Goal: Find specific page/section

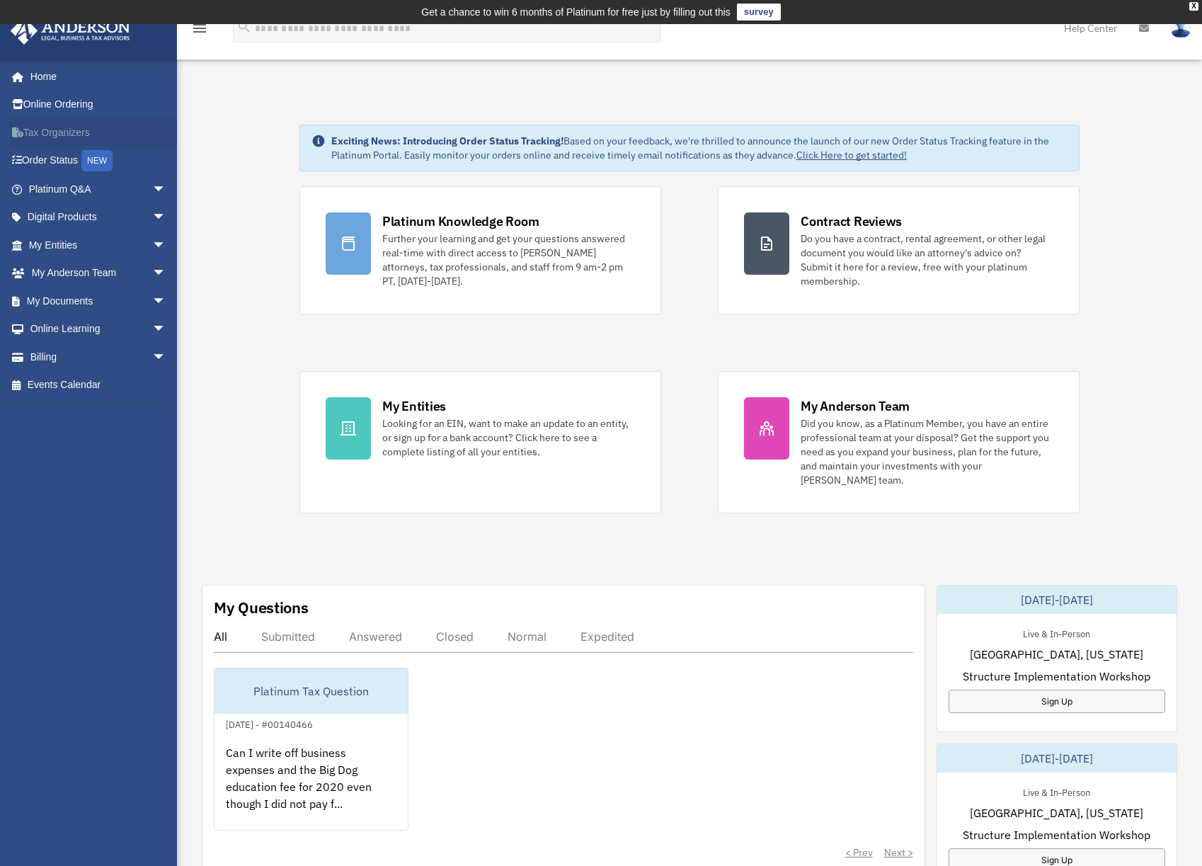
click at [55, 130] on link "Tax Organizers" at bounding box center [99, 132] width 178 height 28
click at [152, 269] on span "arrow_drop_down" at bounding box center [166, 273] width 28 height 29
click at [118, 297] on link "My Anderson Team" at bounding box center [104, 301] width 168 height 28
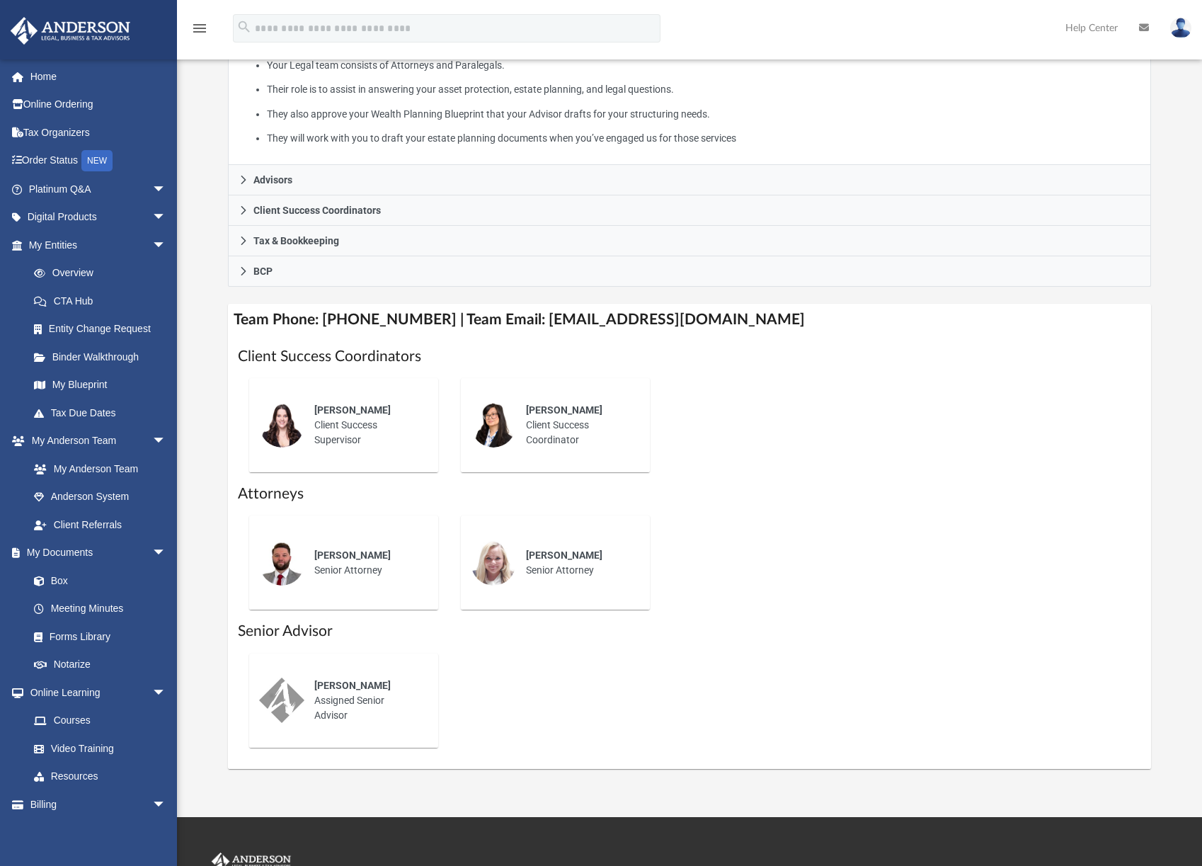
scroll to position [439, 0]
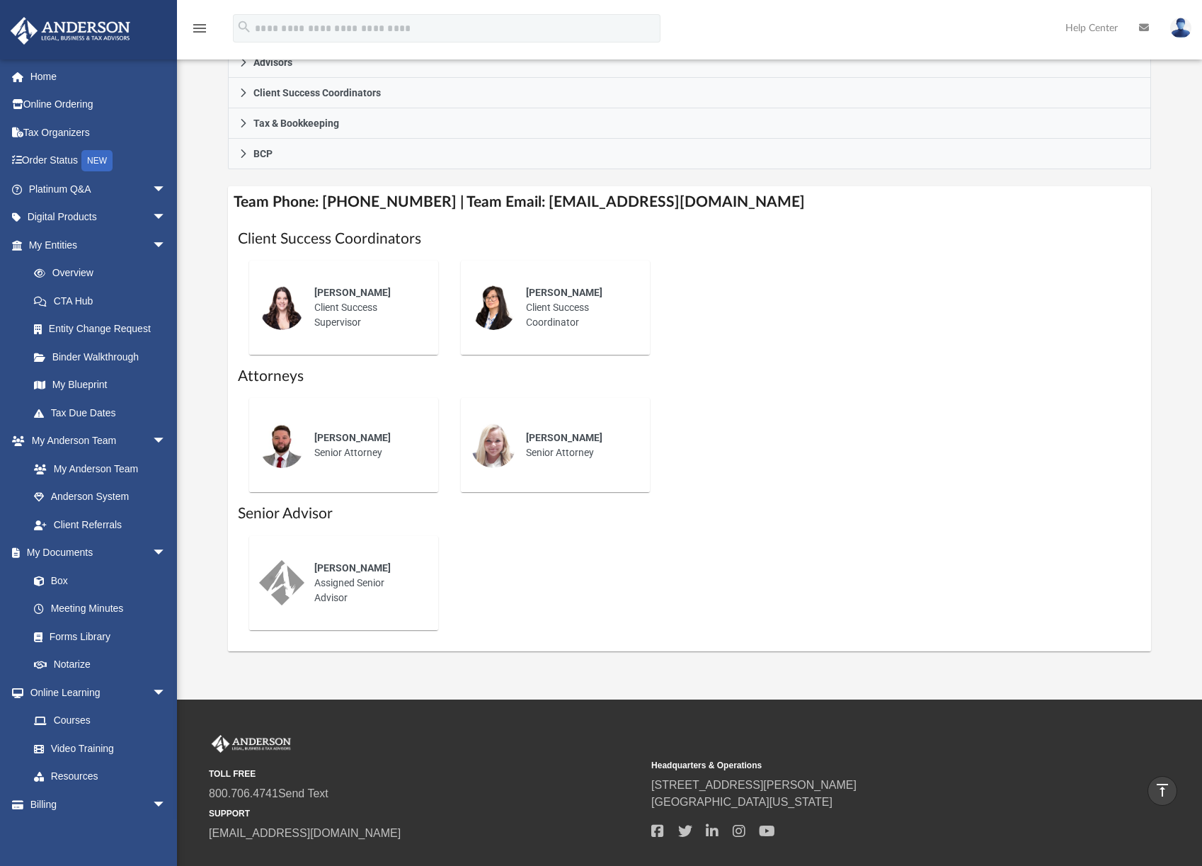
drag, startPoint x: 336, startPoint y: 450, endPoint x: 340, endPoint y: 444, distance: 7.3
click at [336, 450] on div "Chris Wade Senior Attorney" at bounding box center [366, 446] width 124 height 50
click at [341, 439] on span "Chris Wade" at bounding box center [352, 437] width 76 height 11
click at [291, 440] on img at bounding box center [281, 445] width 45 height 45
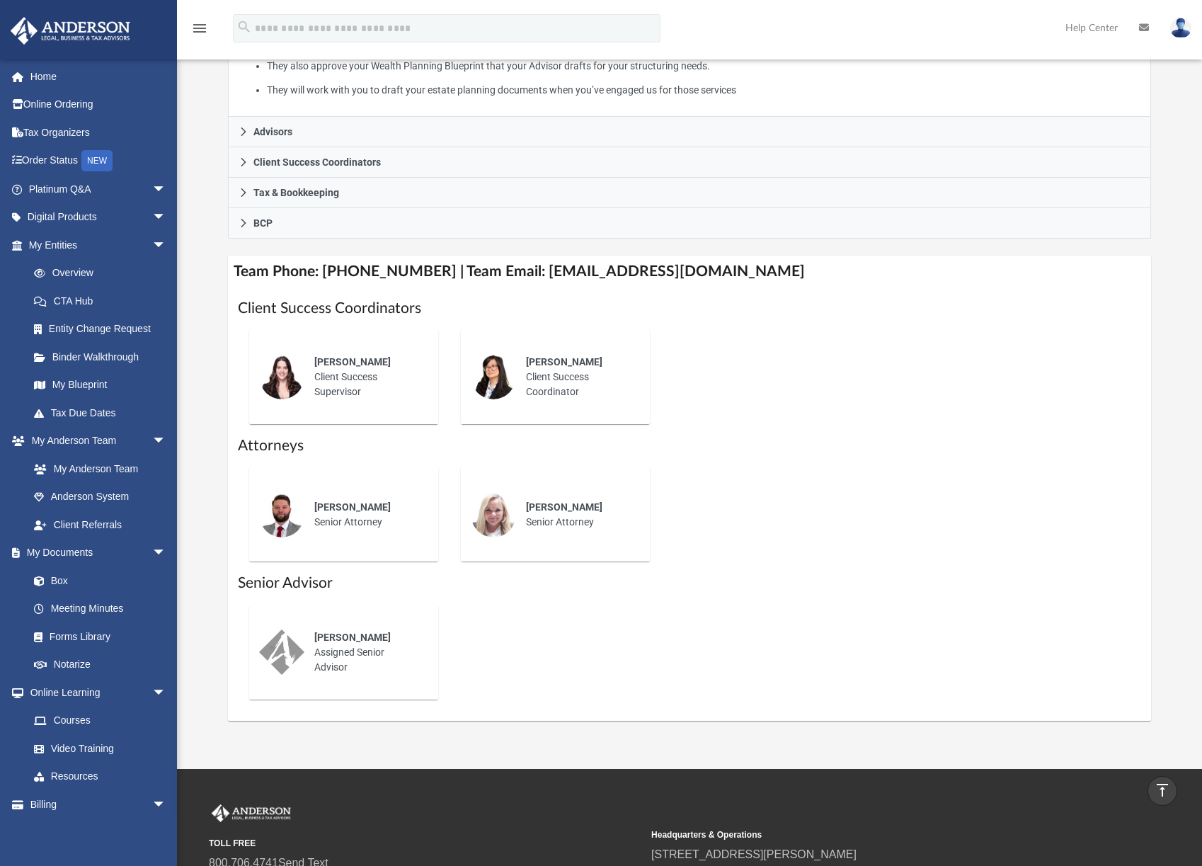
scroll to position [0, 0]
